Goal: Transaction & Acquisition: Purchase product/service

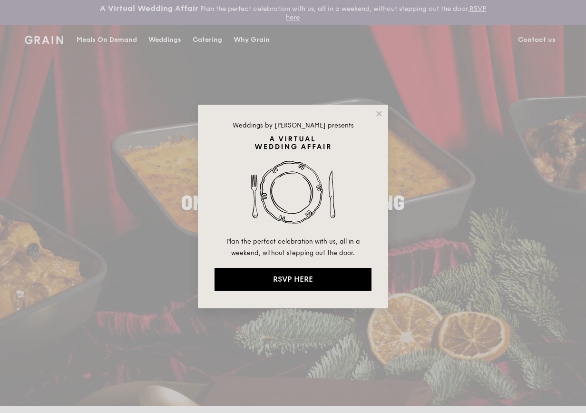
click at [201, 38] on div "Weddings by [PERSON_NAME] presents Plan the perfect celebration with us, all in…" at bounding box center [293, 206] width 586 height 413
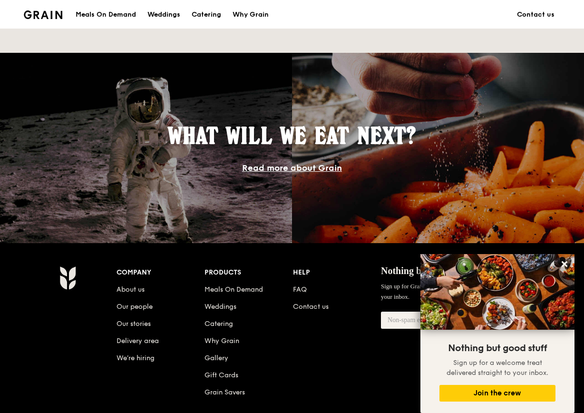
scroll to position [527, 0]
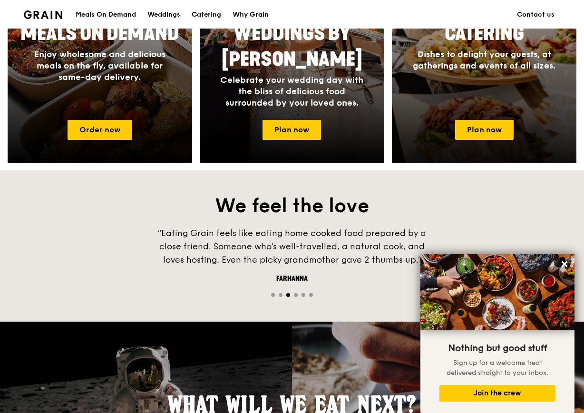
drag, startPoint x: 523, startPoint y: 100, endPoint x: 524, endPoint y: 90, distance: 9.6
click at [524, 90] on div "Catering Dishes to delight your guests, at gatherings and events of all sizes." at bounding box center [484, 64] width 185 height 95
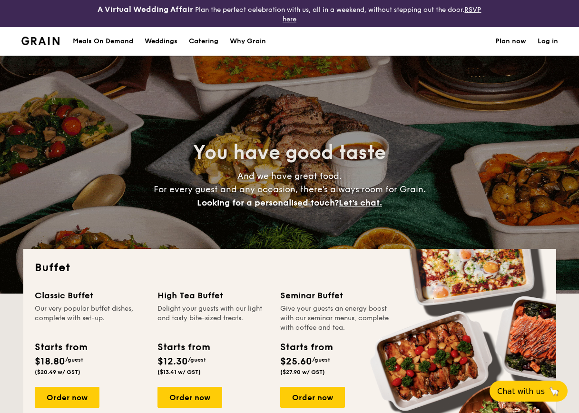
select select
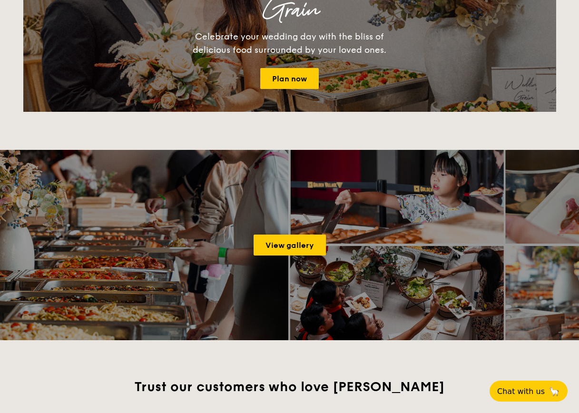
scroll to position [1236, 0]
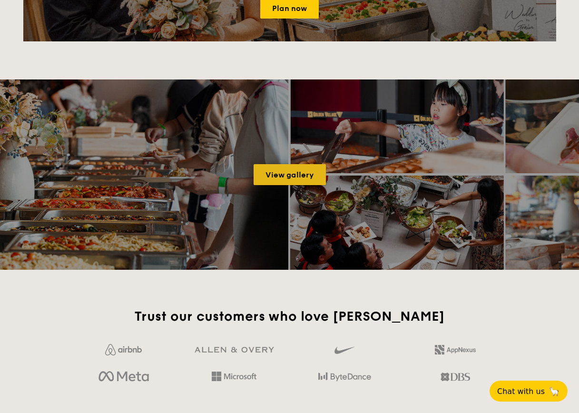
click at [284, 176] on link "View gallery" at bounding box center [289, 174] width 72 height 21
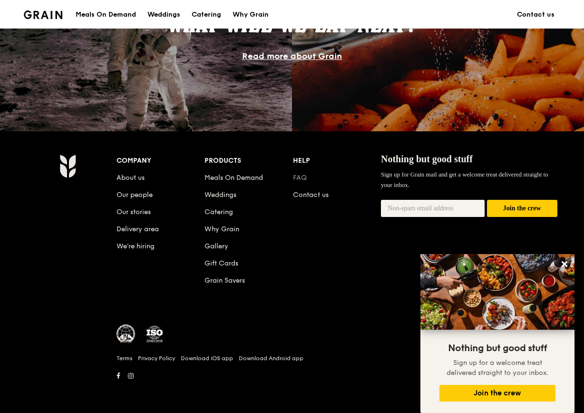
click at [301, 178] on link "FAQ" at bounding box center [300, 178] width 14 height 8
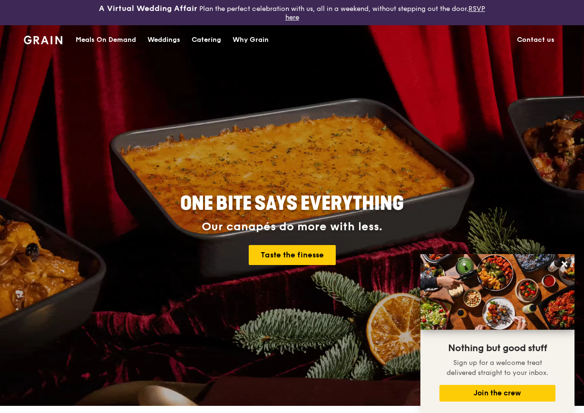
click at [205, 40] on div "Catering" at bounding box center [206, 40] width 29 height 29
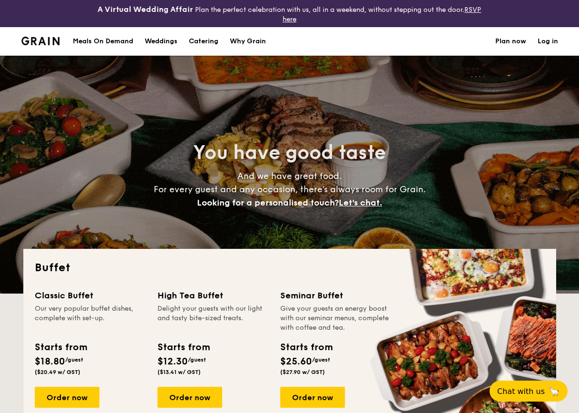
select select
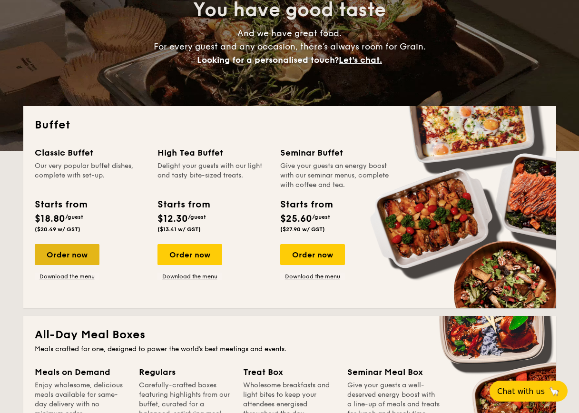
scroll to position [143, 0]
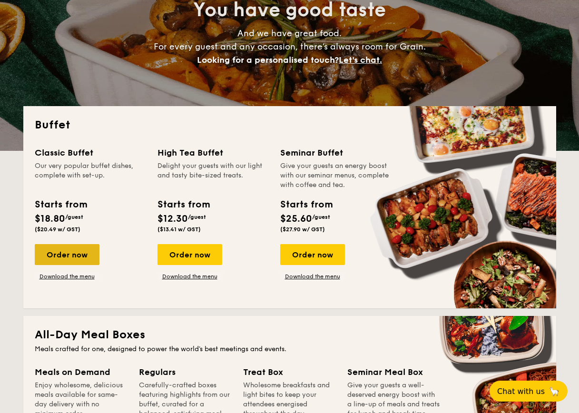
click at [73, 258] on div "Order now" at bounding box center [67, 254] width 65 height 21
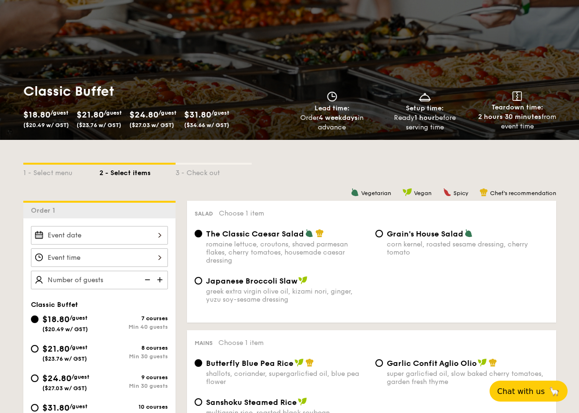
scroll to position [190, 0]
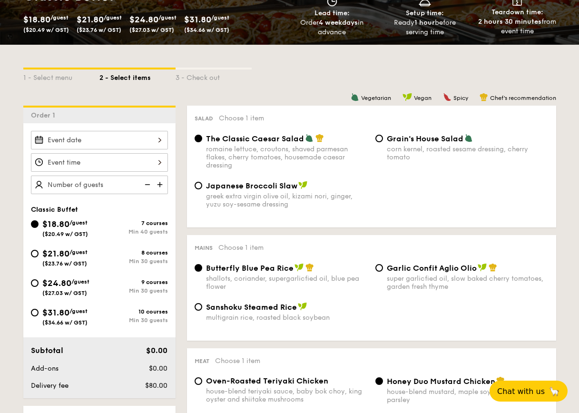
click at [280, 156] on div "romaine lettuce, croutons, shaved parmesan flakes, cherry tomatoes, housemade c…" at bounding box center [287, 157] width 162 height 24
click at [202, 142] on input "The Classic Caesar Salad romaine lettuce, croutons, shaved parmesan flakes, che…" at bounding box center [198, 139] width 8 height 8
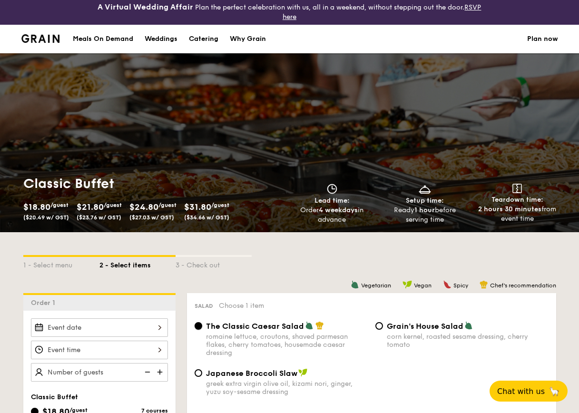
scroll to position [0, 0]
